Goal: Task Accomplishment & Management: Use online tool/utility

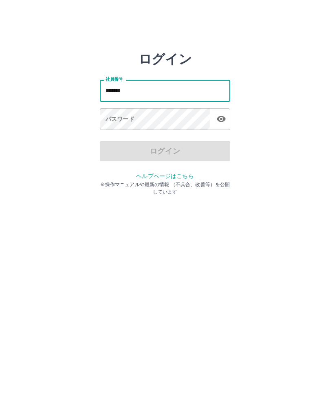
type input "*******"
click at [133, 118] on div "パスワード パスワード" at bounding box center [165, 119] width 130 height 23
click at [132, 118] on div "パスワード パスワード" at bounding box center [165, 119] width 130 height 23
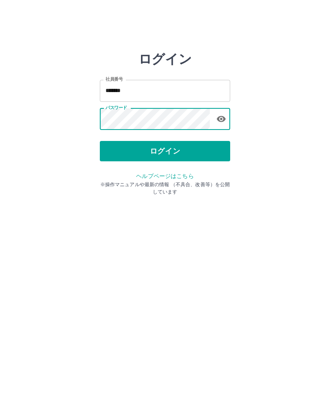
click at [186, 154] on button "ログイン" at bounding box center [165, 151] width 130 height 20
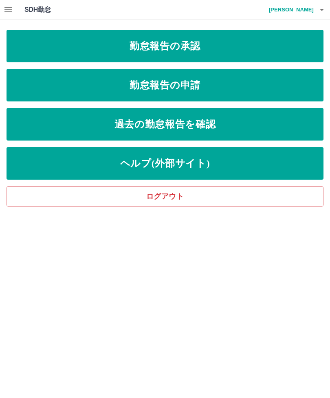
click at [219, 51] on link "勤怠報告の承認" at bounding box center [165, 46] width 317 height 33
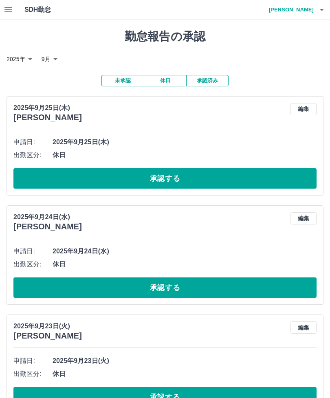
click at [213, 184] on button "承認する" at bounding box center [164, 178] width 303 height 20
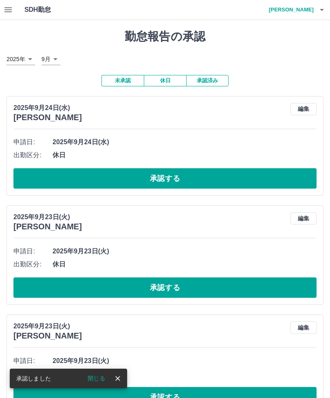
click at [195, 181] on button "承認する" at bounding box center [164, 178] width 303 height 20
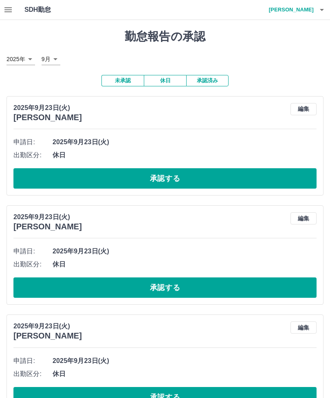
click at [208, 181] on button "承認する" at bounding box center [164, 178] width 303 height 20
click at [194, 181] on button "承認する" at bounding box center [164, 178] width 303 height 20
click at [199, 182] on button "承認する" at bounding box center [164, 178] width 303 height 20
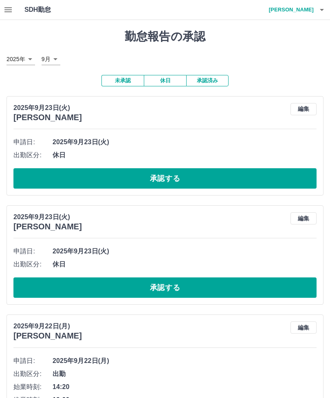
click at [199, 180] on button "承認する" at bounding box center [164, 178] width 303 height 20
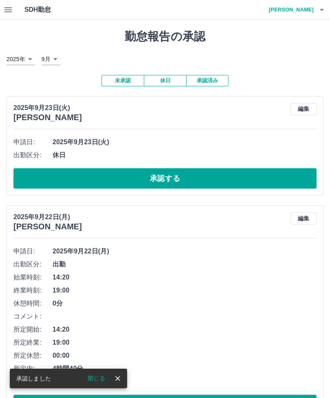
click at [206, 180] on button "承認する" at bounding box center [164, 178] width 303 height 20
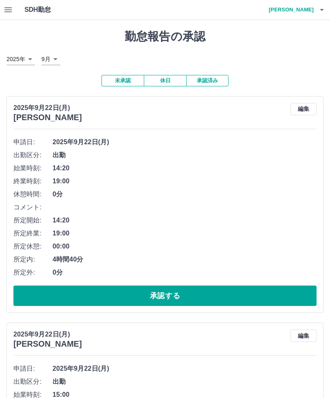
click at [209, 300] on button "承認する" at bounding box center [164, 295] width 303 height 20
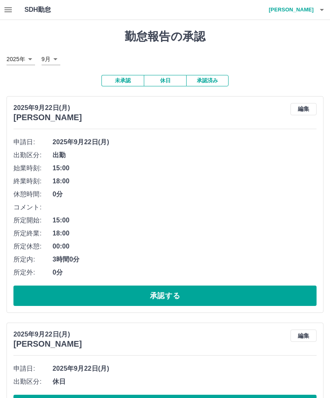
click at [211, 298] on button "承認する" at bounding box center [164, 295] width 303 height 20
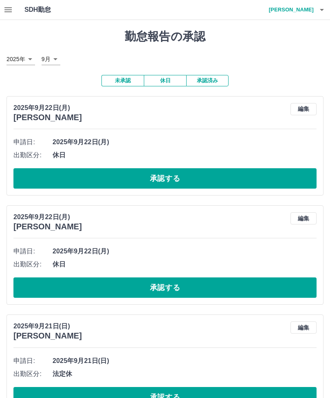
click at [201, 178] on button "承認する" at bounding box center [164, 178] width 303 height 20
click at [206, 184] on button "承認する" at bounding box center [164, 178] width 303 height 20
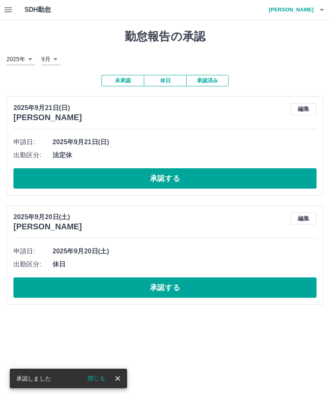
click at [208, 176] on button "承認する" at bounding box center [164, 178] width 303 height 20
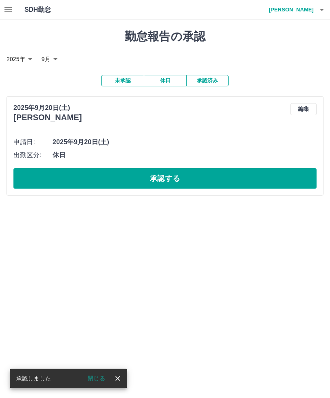
click at [195, 182] on button "承認する" at bounding box center [164, 178] width 303 height 20
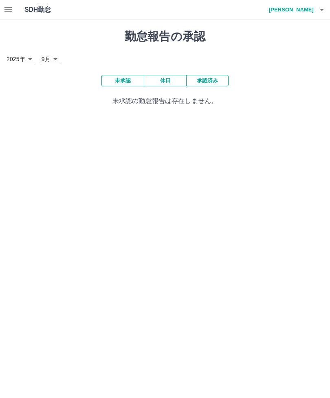
click at [211, 83] on button "承認済み" at bounding box center [207, 80] width 42 height 11
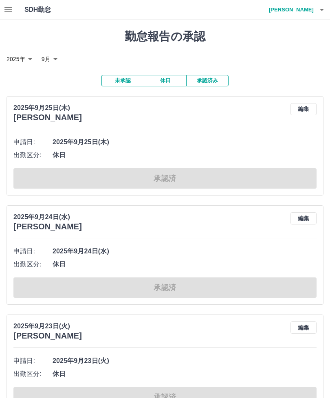
click at [325, 10] on icon "button" at bounding box center [322, 10] width 10 height 10
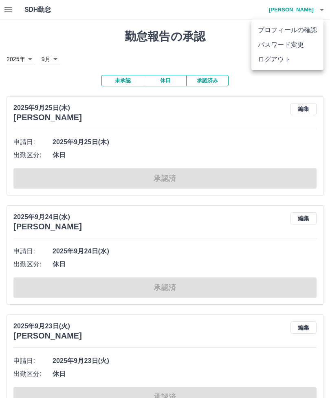
click at [301, 63] on li "ログアウト" at bounding box center [287, 59] width 72 height 15
